Goal: Task Accomplishment & Management: Manage account settings

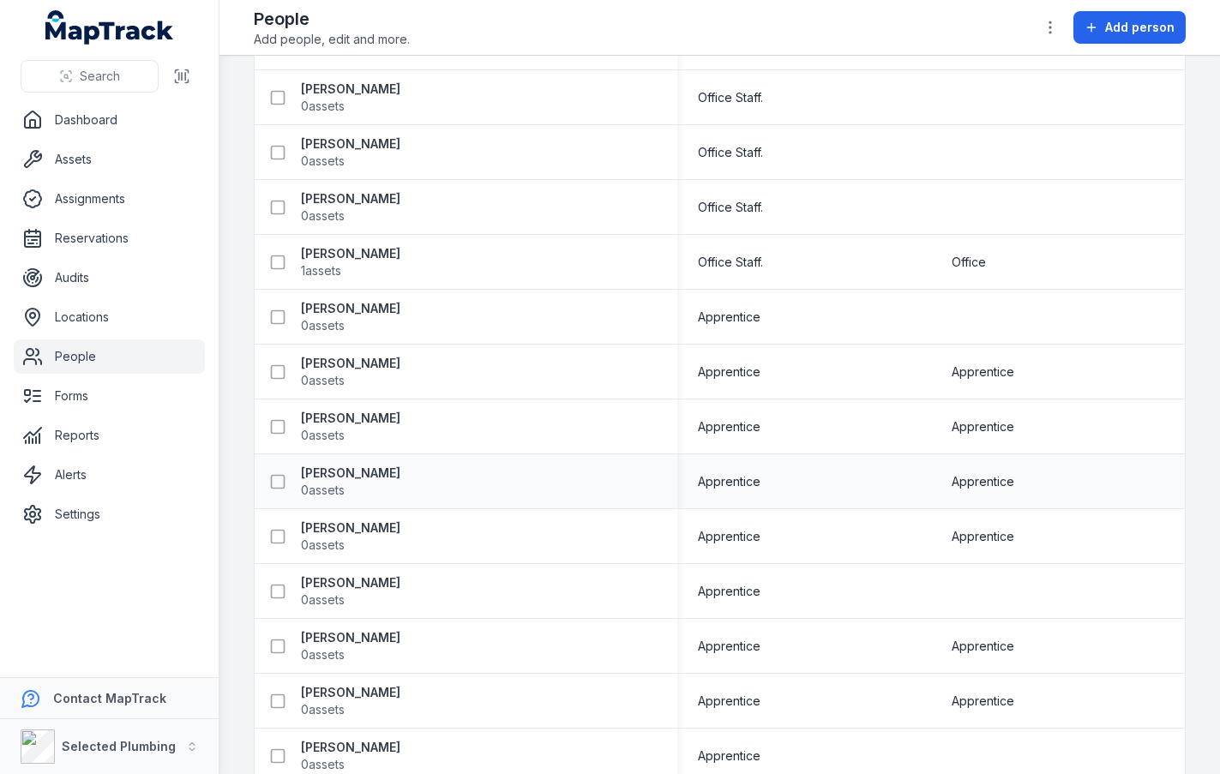
scroll to position [3753, 0]
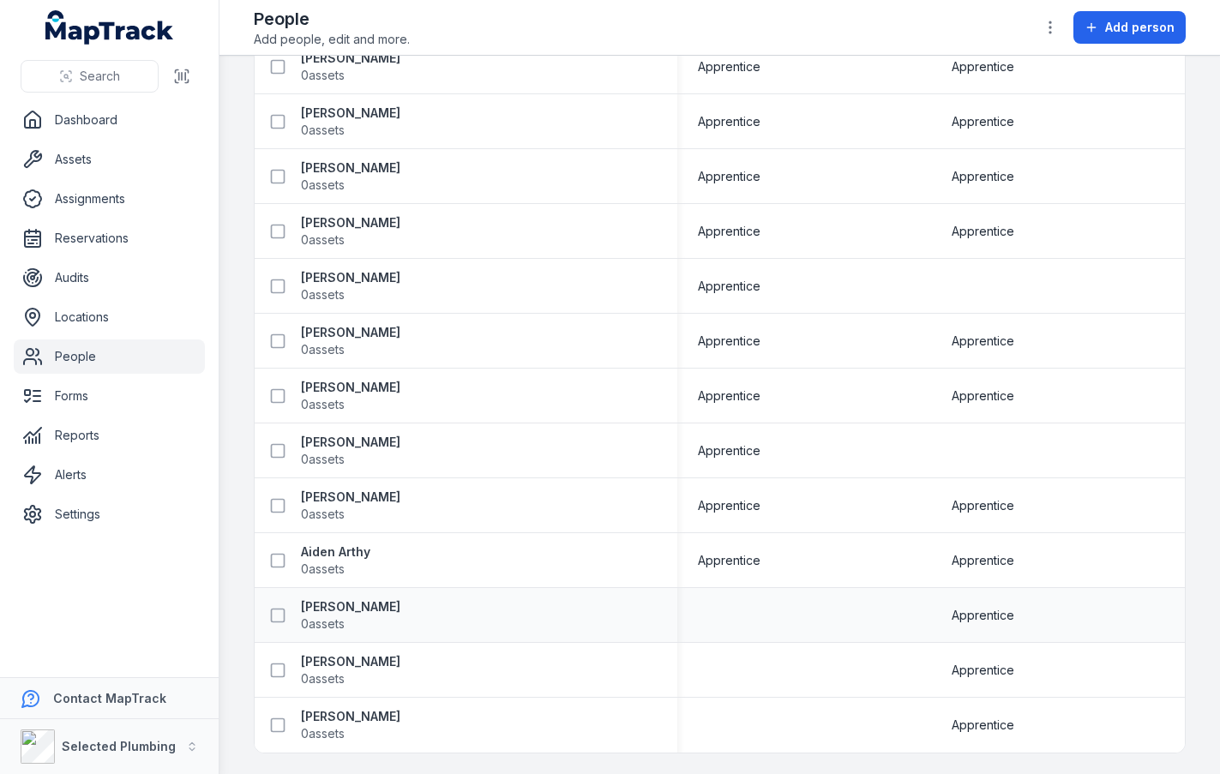
click at [354, 596] on div "[PERSON_NAME] 0 assets" at bounding box center [466, 616] width 423 height 48
click at [369, 601] on strong "[PERSON_NAME]" at bounding box center [350, 606] width 99 height 17
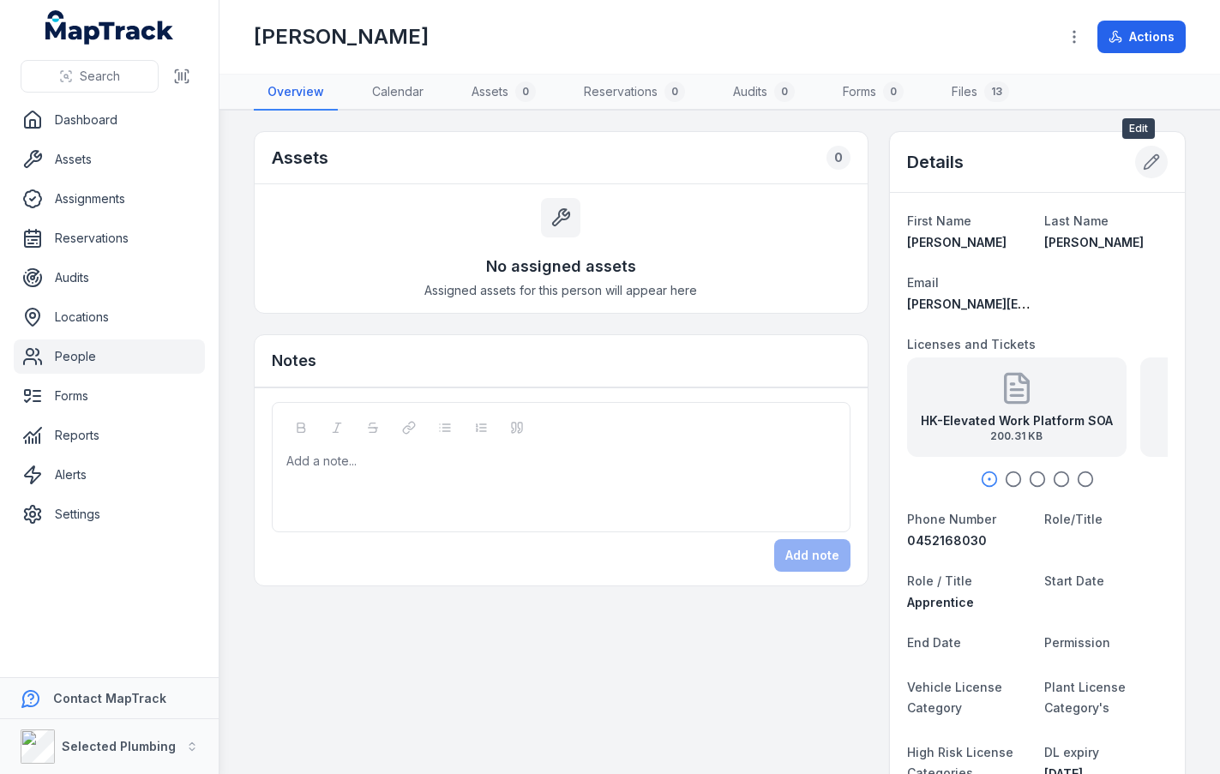
click at [1143, 157] on icon at bounding box center [1151, 161] width 17 height 17
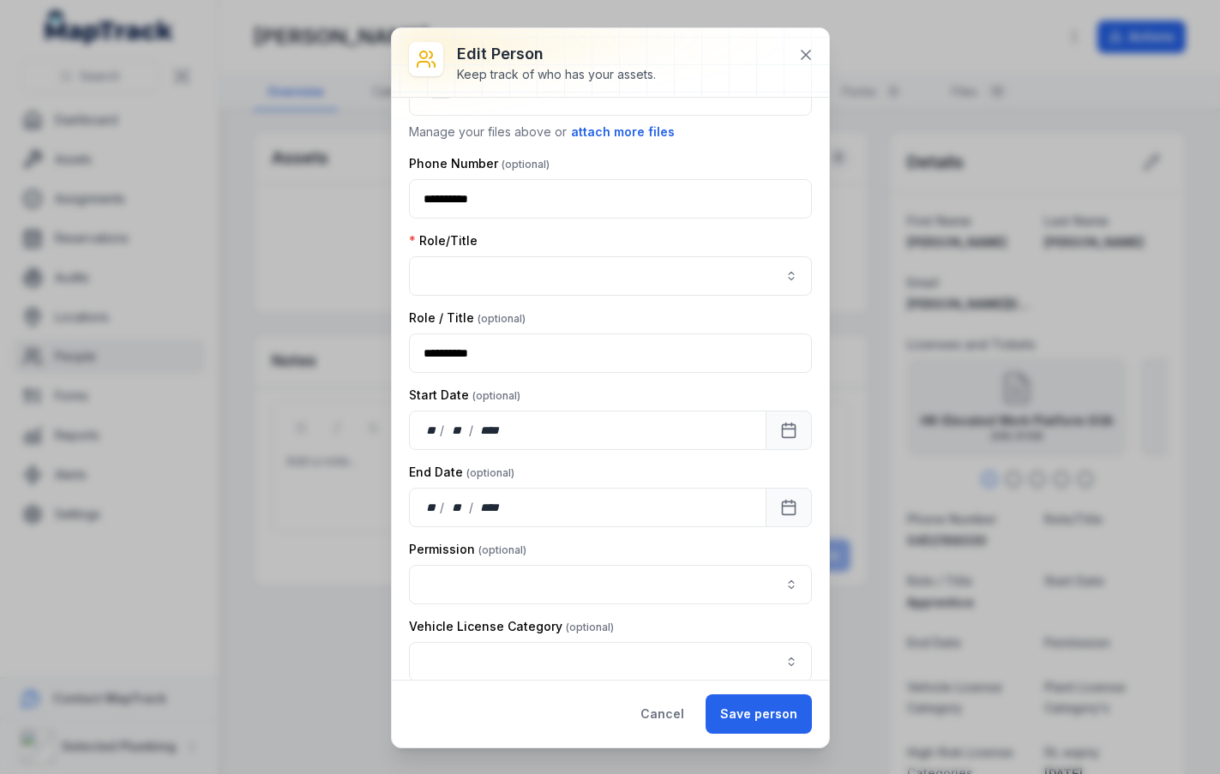
scroll to position [429, 0]
click at [776, 272] on button "button" at bounding box center [610, 274] width 403 height 39
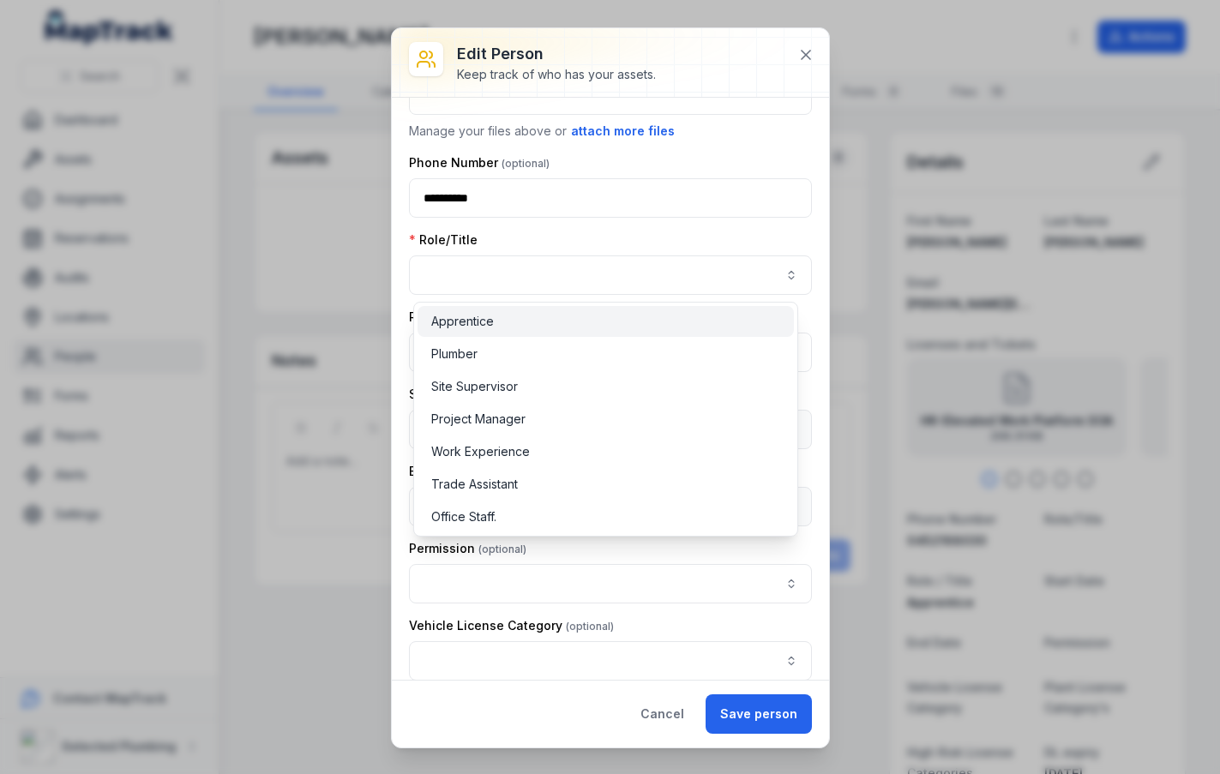
click at [684, 328] on div "Apprentice" at bounding box center [605, 321] width 349 height 17
click at [682, 273] on button "**********" at bounding box center [610, 274] width 403 height 39
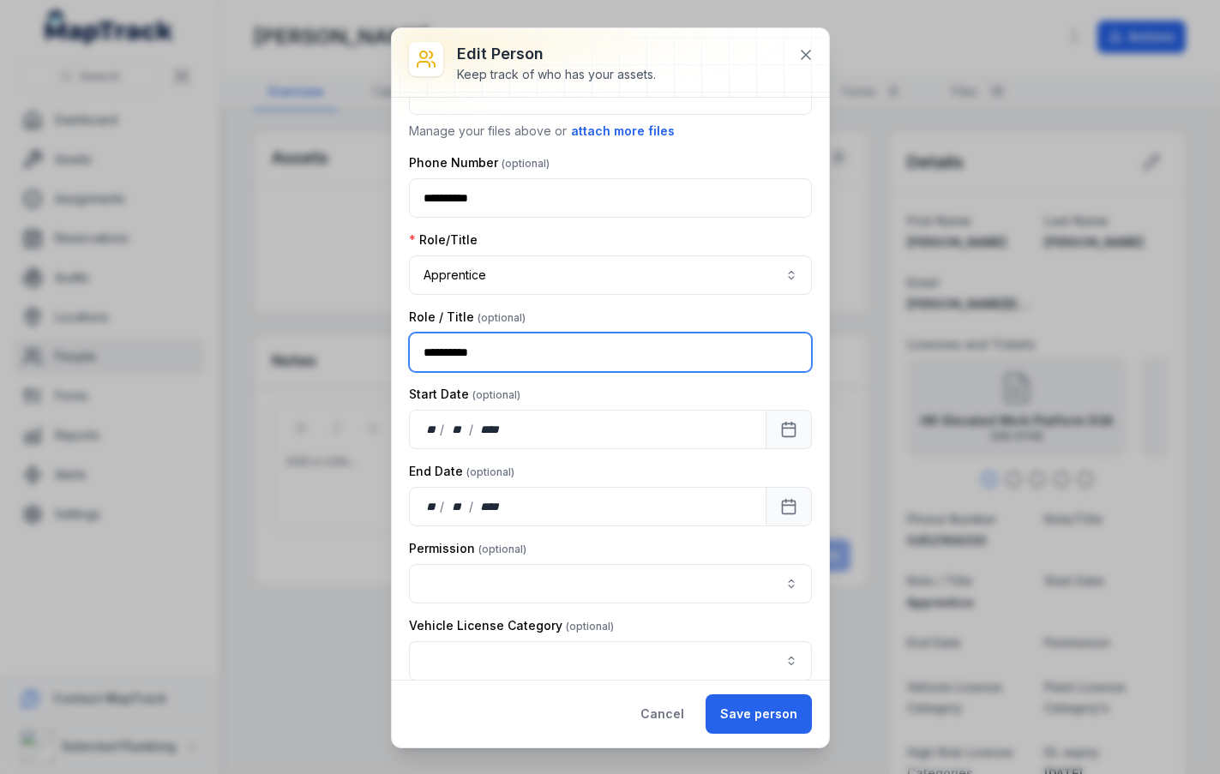
click at [645, 358] on input "**********" at bounding box center [610, 352] width 403 height 39
type input "*"
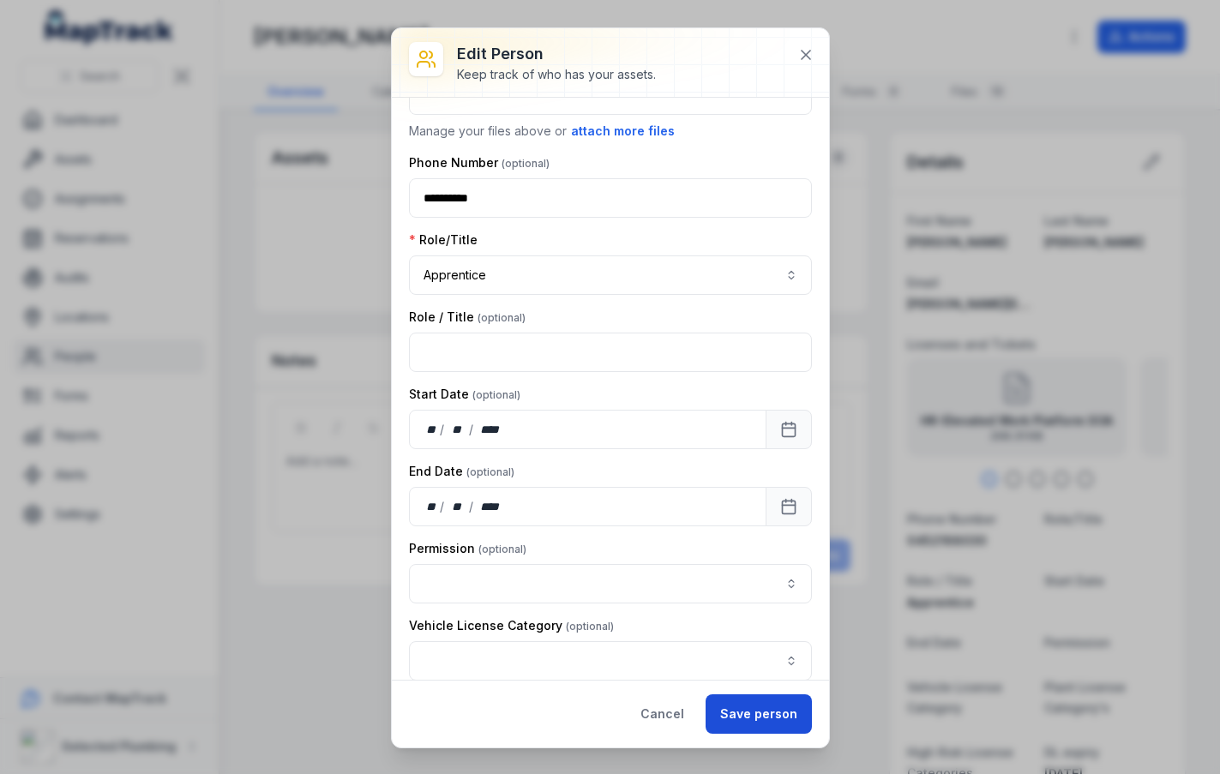
click at [735, 699] on button "Save person" at bounding box center [759, 713] width 106 height 39
